Goal: Task Accomplishment & Management: Manage account settings

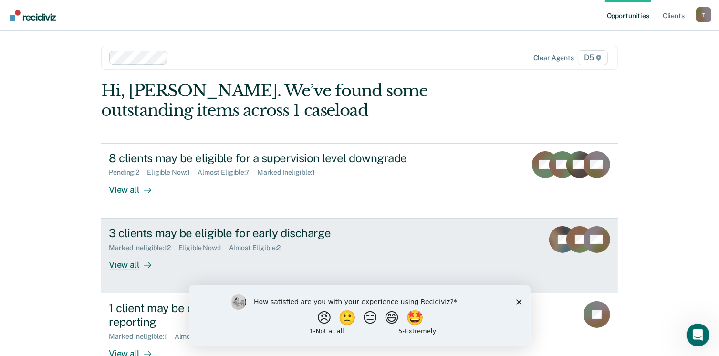
click at [313, 228] on div "3 clients may be eligible for early discharge" at bounding box center [276, 233] width 335 height 14
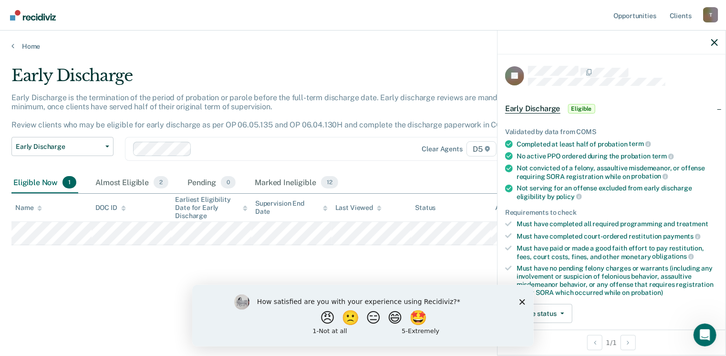
click at [523, 303] on icon "Close survey" at bounding box center [522, 302] width 6 height 6
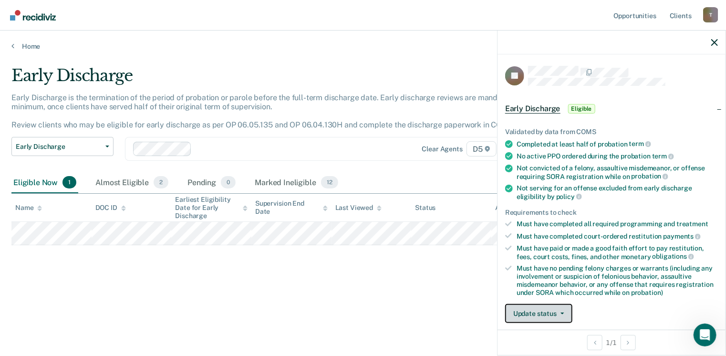
click at [560, 312] on button "Update status" at bounding box center [538, 313] width 67 height 19
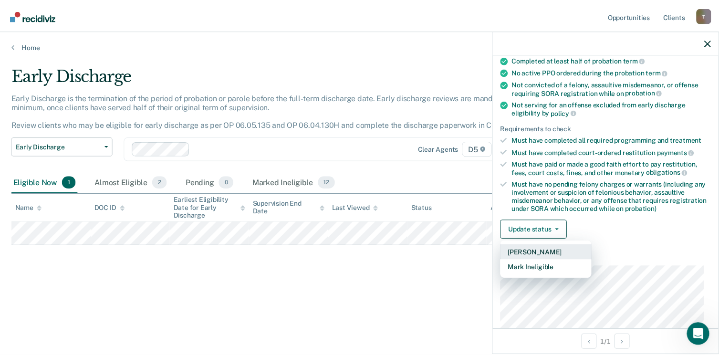
scroll to position [106, 0]
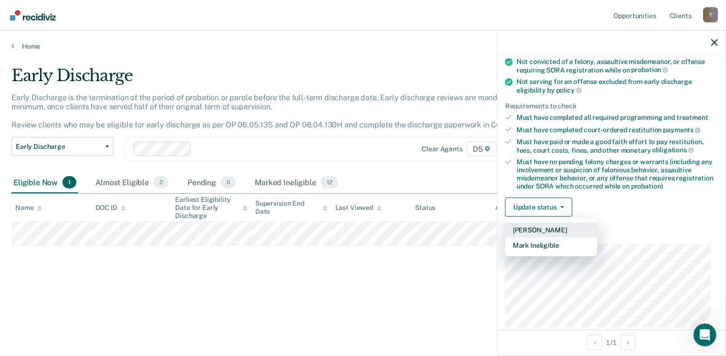
click at [539, 232] on button "[PERSON_NAME]" at bounding box center [551, 229] width 92 height 15
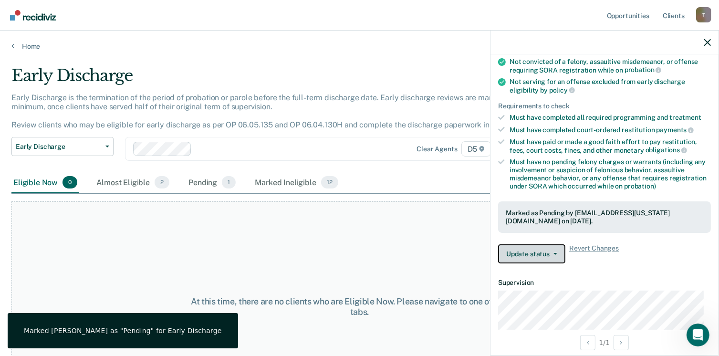
click at [529, 254] on button "Update status" at bounding box center [531, 253] width 67 height 19
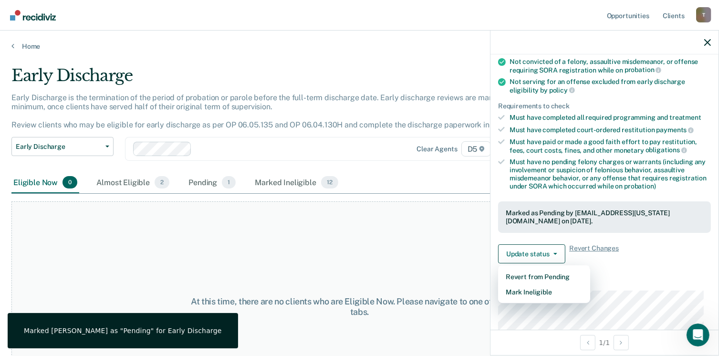
click at [628, 247] on div "Update status Revert from Pending Mark Ineligible Revert Changes" at bounding box center [604, 253] width 213 height 19
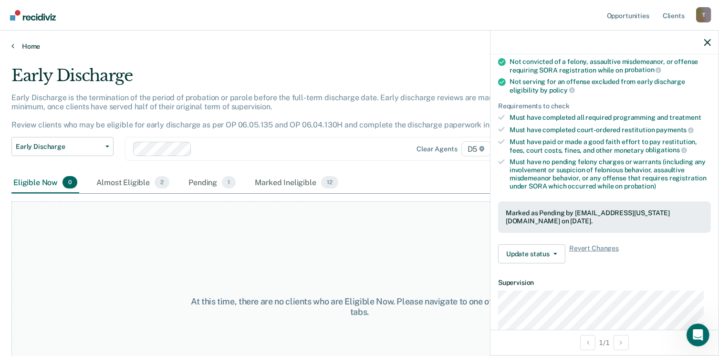
click at [29, 47] on link "Home" at bounding box center [359, 46] width 696 height 9
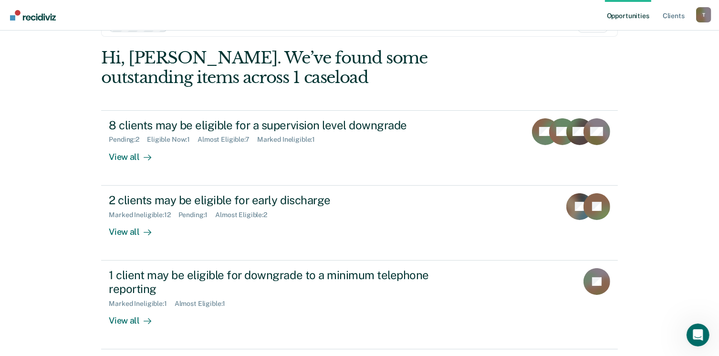
scroll to position [63, 0]
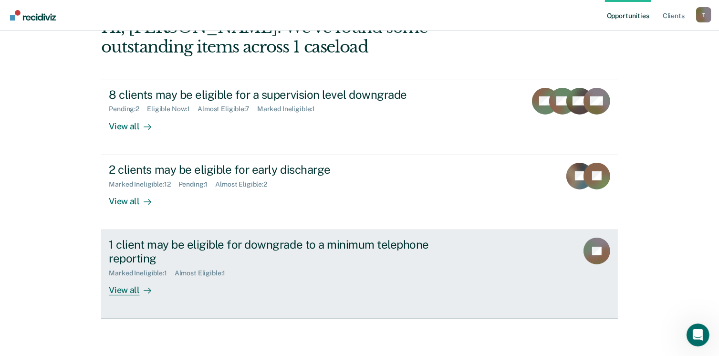
click at [144, 240] on div "1 client may be eligible for downgrade to a minimum telephone reporting" at bounding box center [276, 252] width 335 height 28
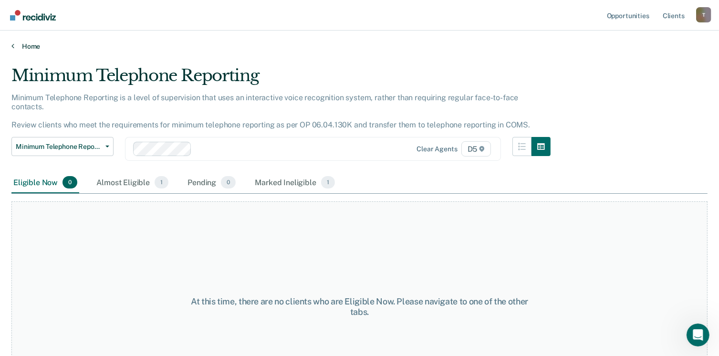
click at [32, 48] on link "Home" at bounding box center [359, 46] width 696 height 9
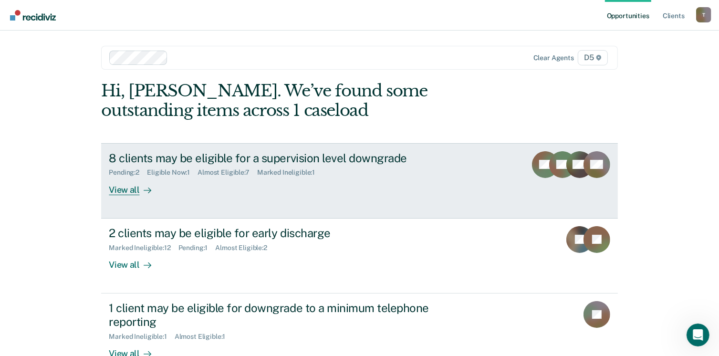
click at [131, 156] on div "8 clients may be eligible for a supervision level downgrade" at bounding box center [276, 158] width 335 height 14
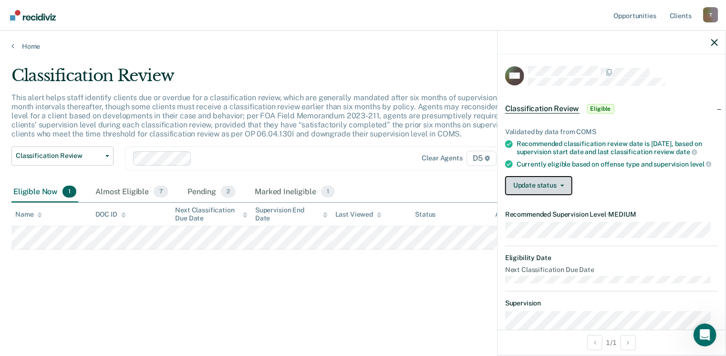
click at [563, 190] on button "Update status" at bounding box center [538, 185] width 67 height 19
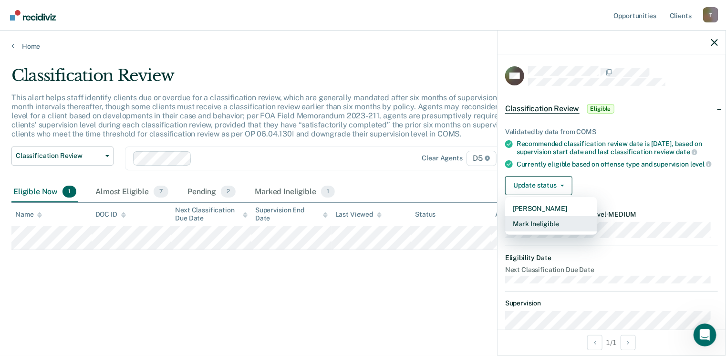
click at [535, 226] on button "Mark Ineligible" at bounding box center [551, 223] width 92 height 15
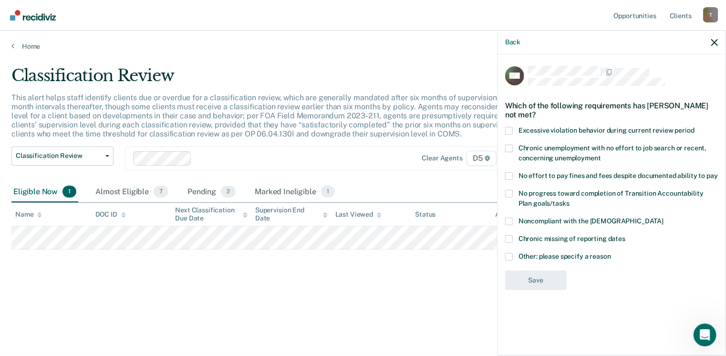
click at [510, 146] on span at bounding box center [509, 149] width 8 height 8
click at [601, 155] on input "Chronic unemployment with no effort to job search or recent, concerning unemplo…" at bounding box center [601, 155] width 0 height 0
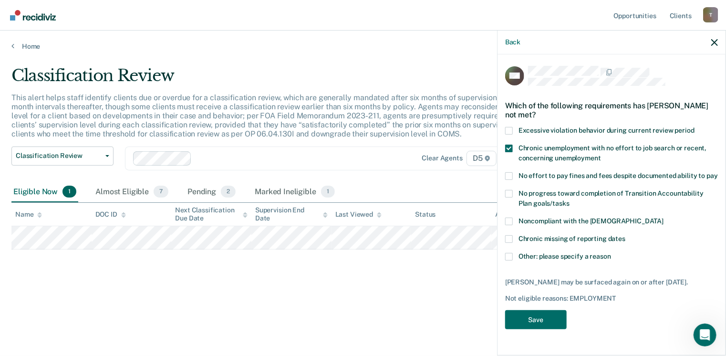
click at [510, 177] on span at bounding box center [509, 176] width 8 height 8
click at [718, 172] on input "No effort to pay fines and fees despite documented ability to pay" at bounding box center [718, 172] width 0 height 0
click at [529, 313] on button "Save" at bounding box center [536, 320] width 62 height 20
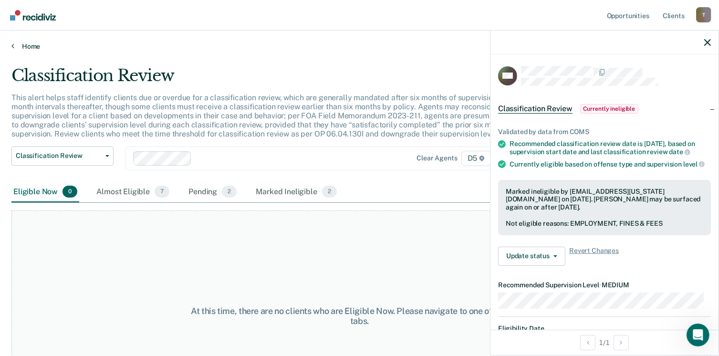
click at [39, 43] on link "Home" at bounding box center [359, 46] width 696 height 9
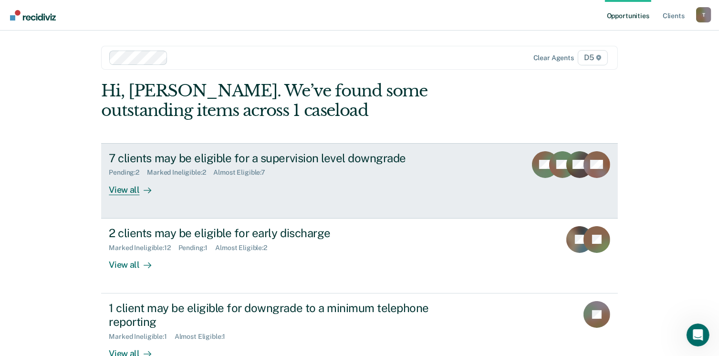
click at [122, 189] on div "View all" at bounding box center [135, 185] width 53 height 19
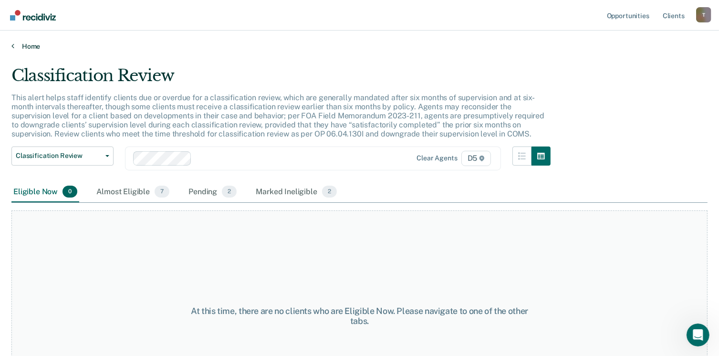
click at [32, 42] on link "Home" at bounding box center [359, 46] width 696 height 9
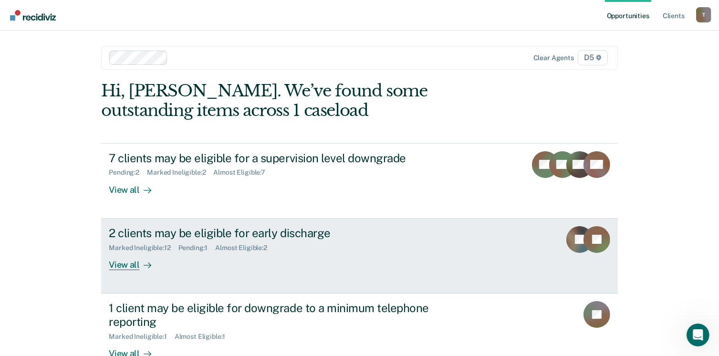
click at [122, 267] on div "View all" at bounding box center [135, 260] width 53 height 19
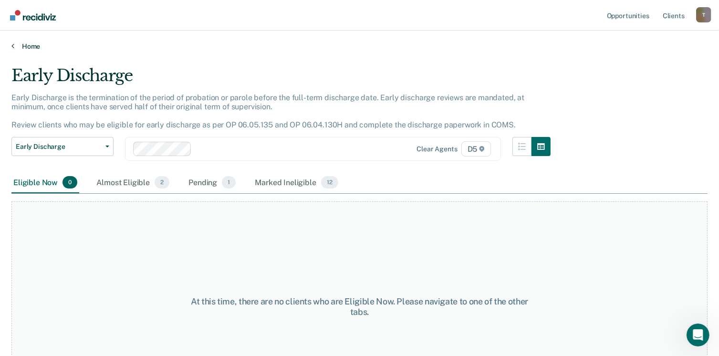
click at [42, 48] on link "Home" at bounding box center [359, 46] width 696 height 9
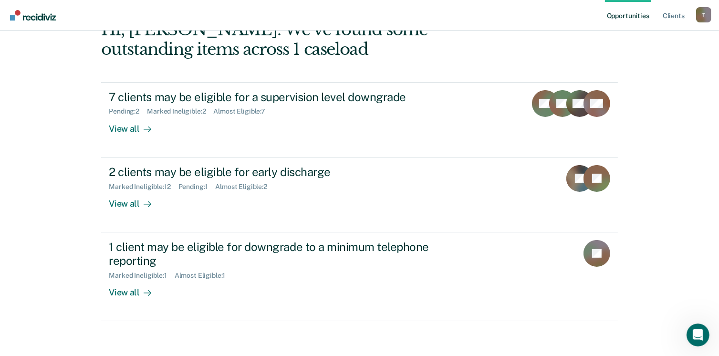
scroll to position [63, 0]
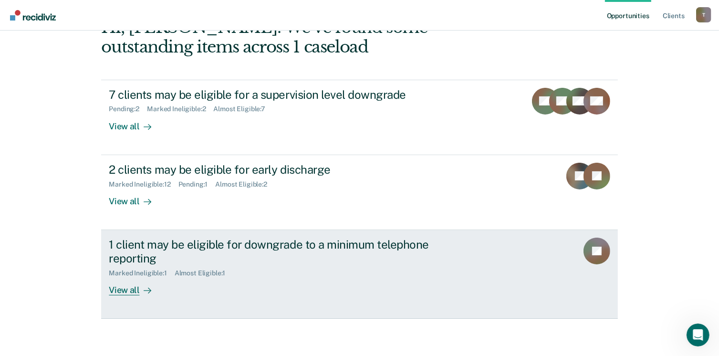
click at [114, 287] on div "View all" at bounding box center [135, 286] width 53 height 19
